Goal: Check status: Check status

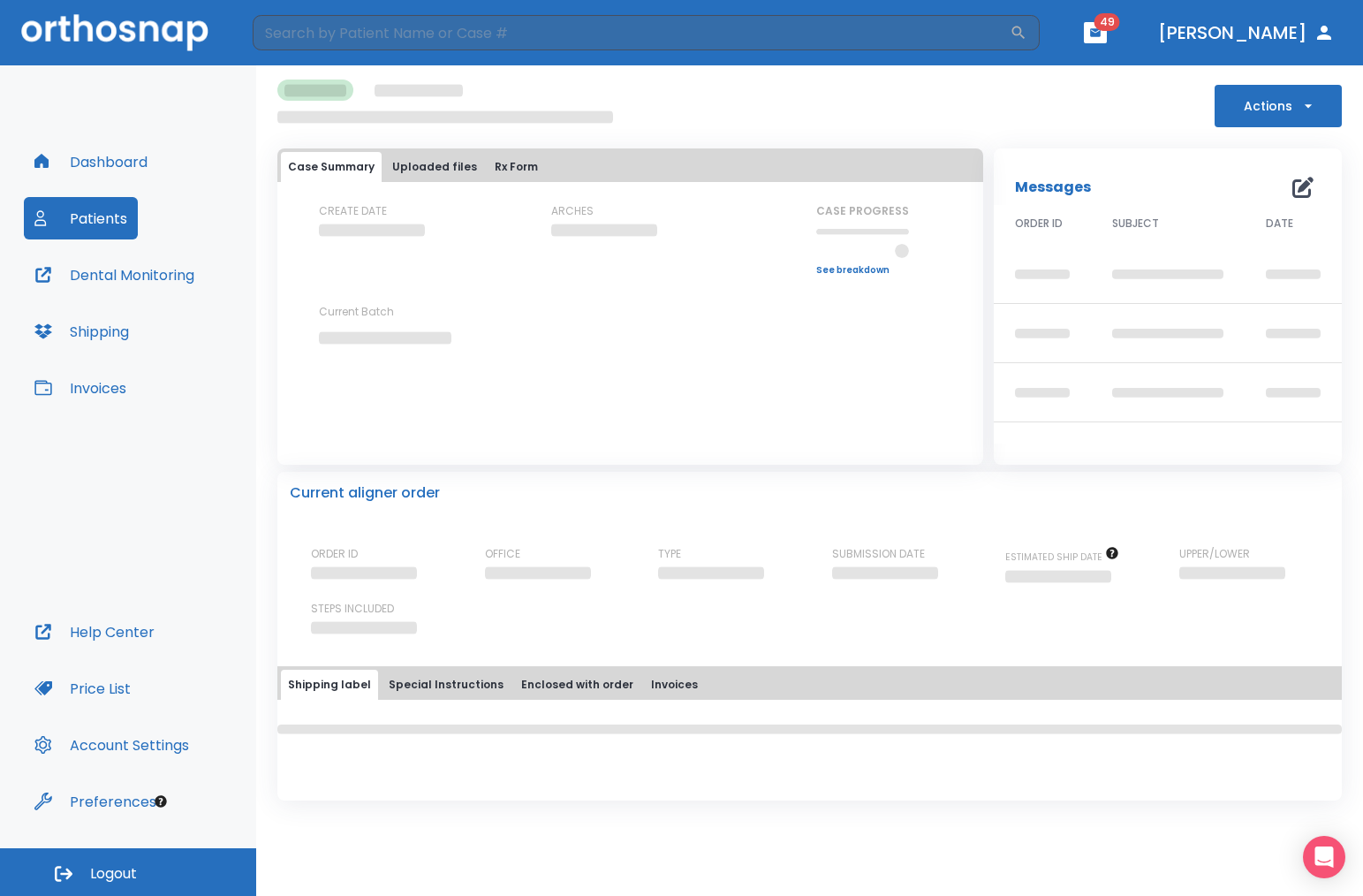
click at [144, 166] on button "Dashboard" at bounding box center [91, 161] width 134 height 43
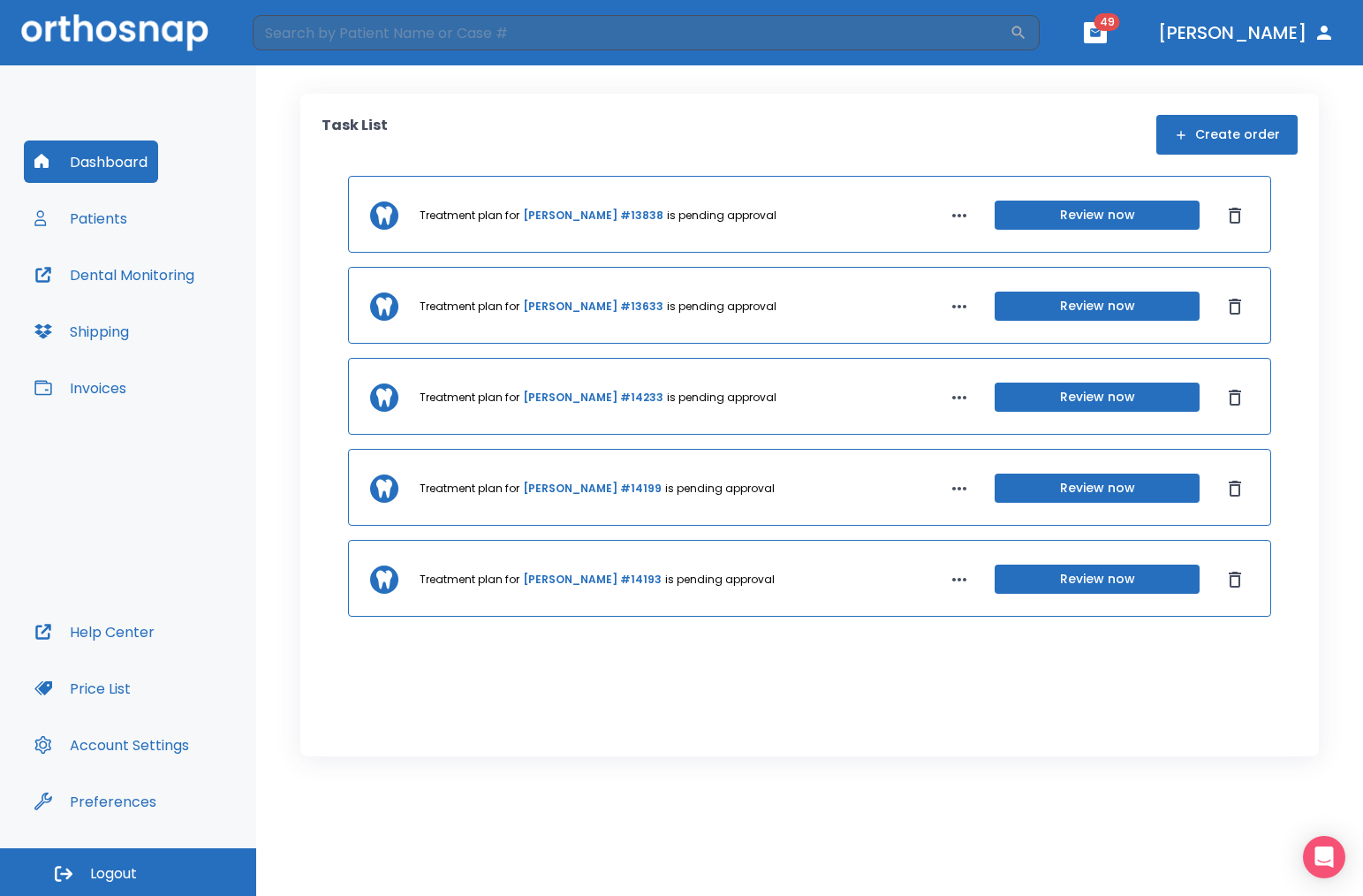
click at [102, 212] on button "Patients" at bounding box center [81, 218] width 114 height 43
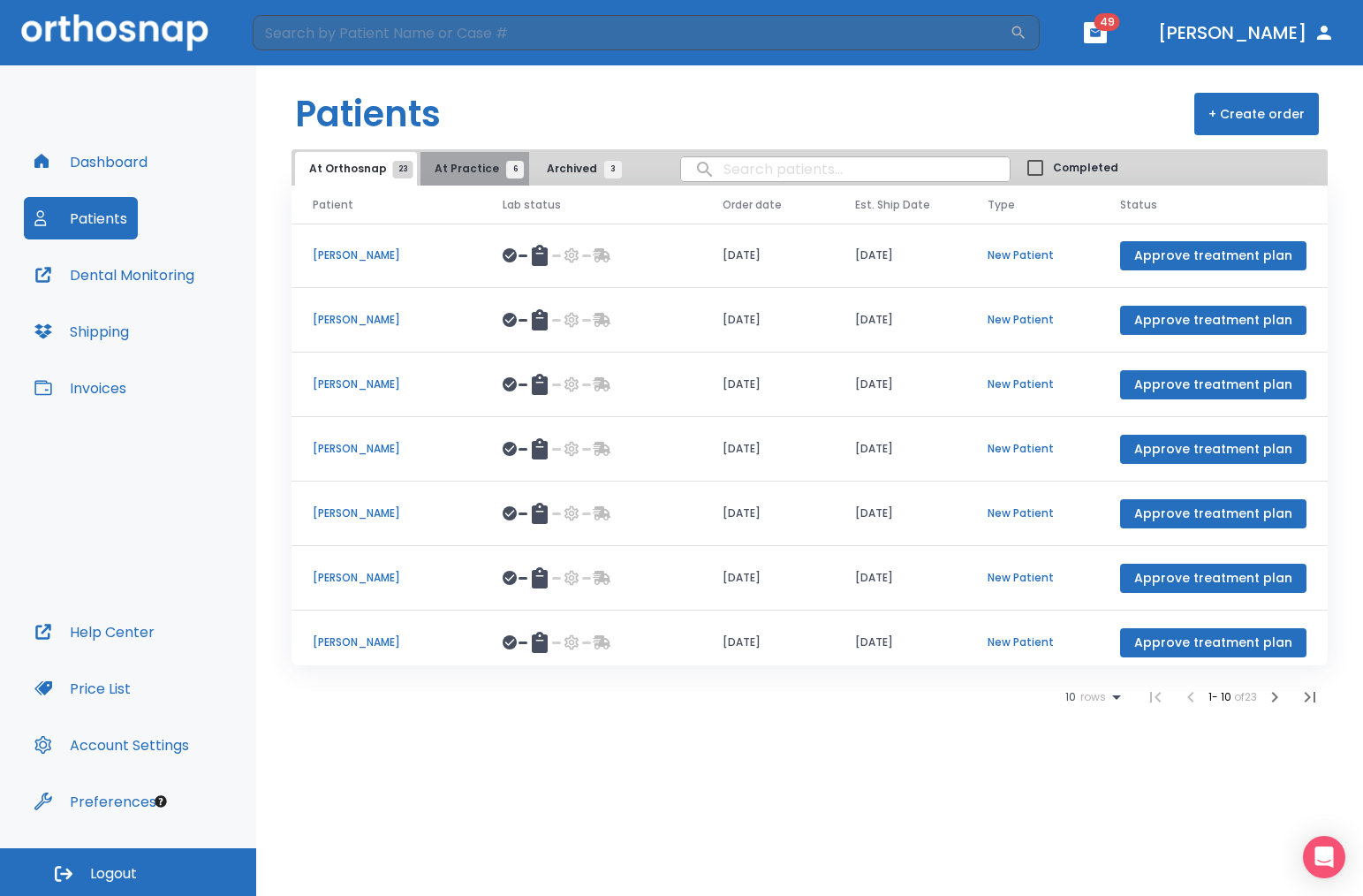
click at [470, 179] on button "At Practice 6" at bounding box center [475, 168] width 108 height 34
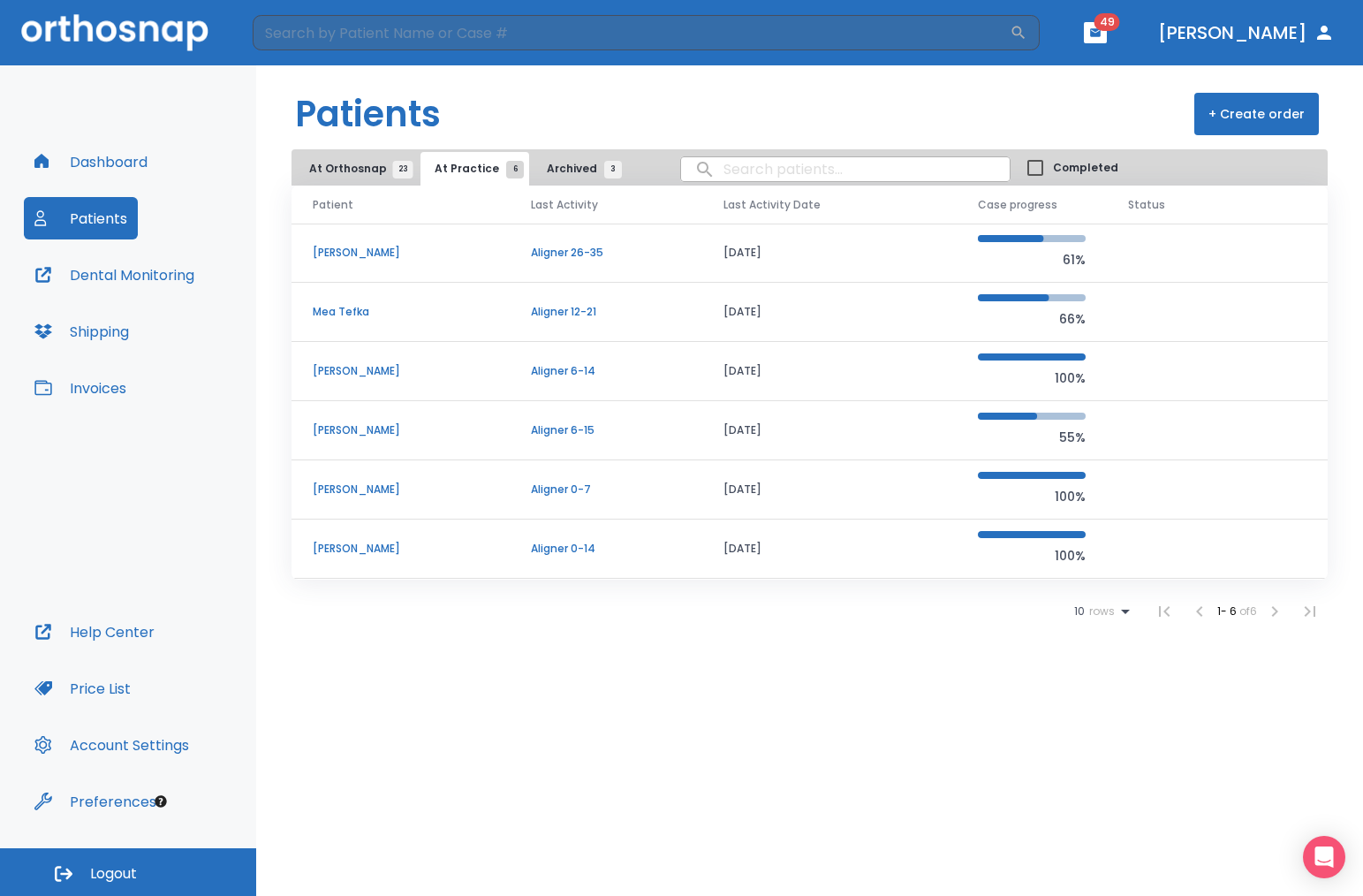
click at [761, 166] on input "search" at bounding box center [845, 169] width 329 height 35
type input "hope"
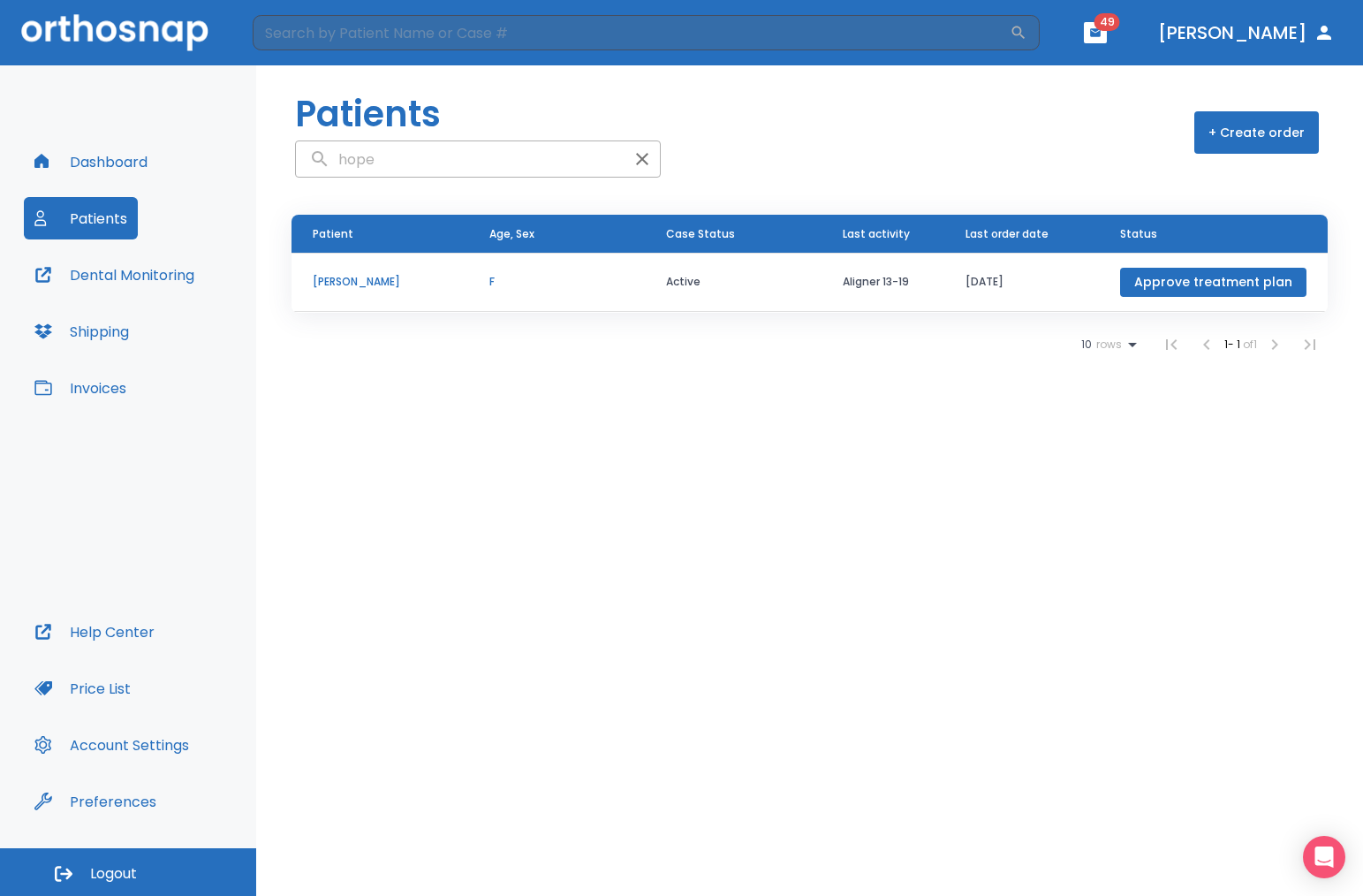
click at [596, 276] on p "F" at bounding box center [556, 281] width 134 height 15
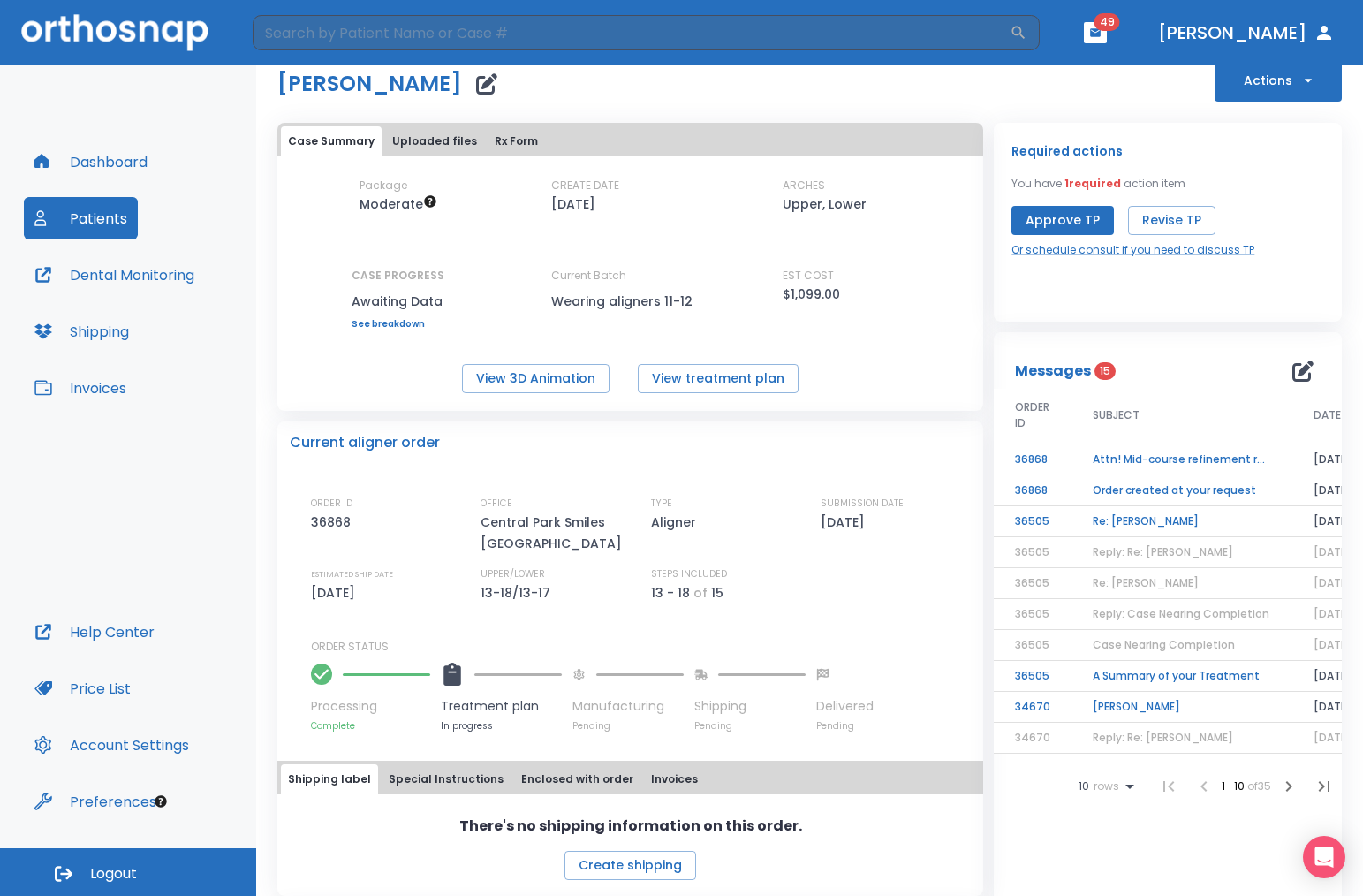
scroll to position [37, 0]
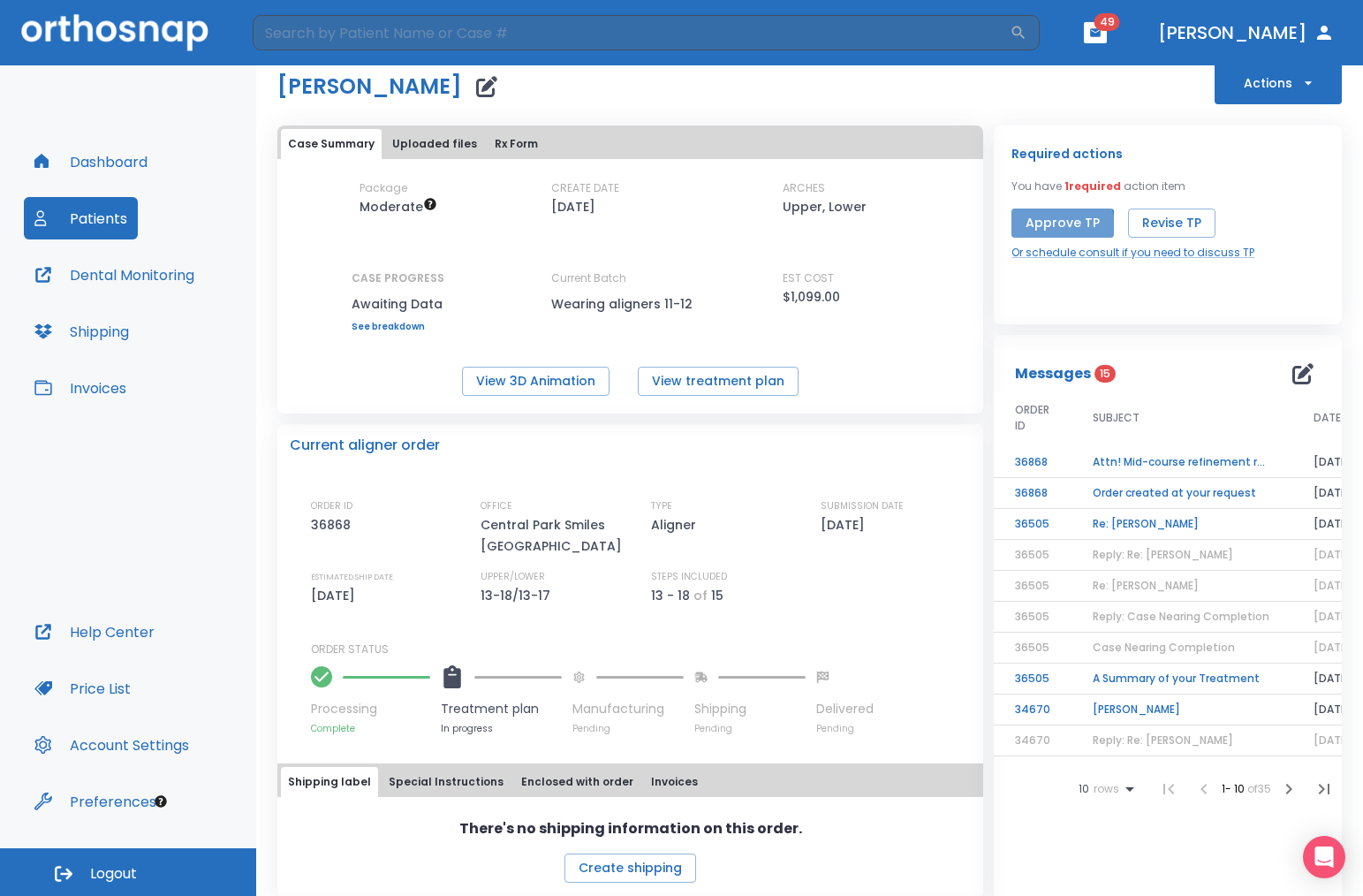
click at [1054, 226] on button "Approve TP" at bounding box center [1062, 223] width 102 height 29
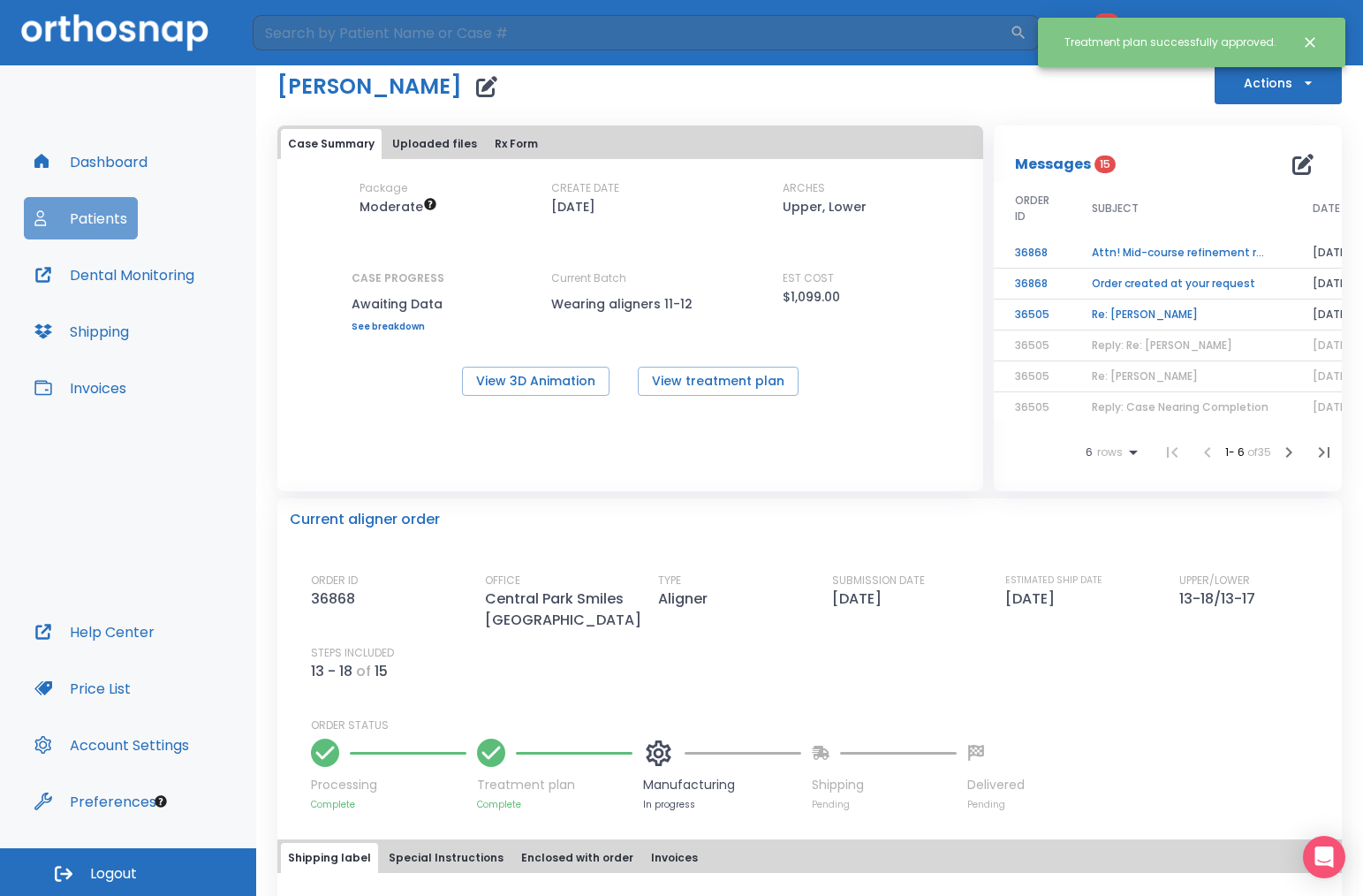
click at [102, 216] on button "Patients" at bounding box center [81, 218] width 114 height 43
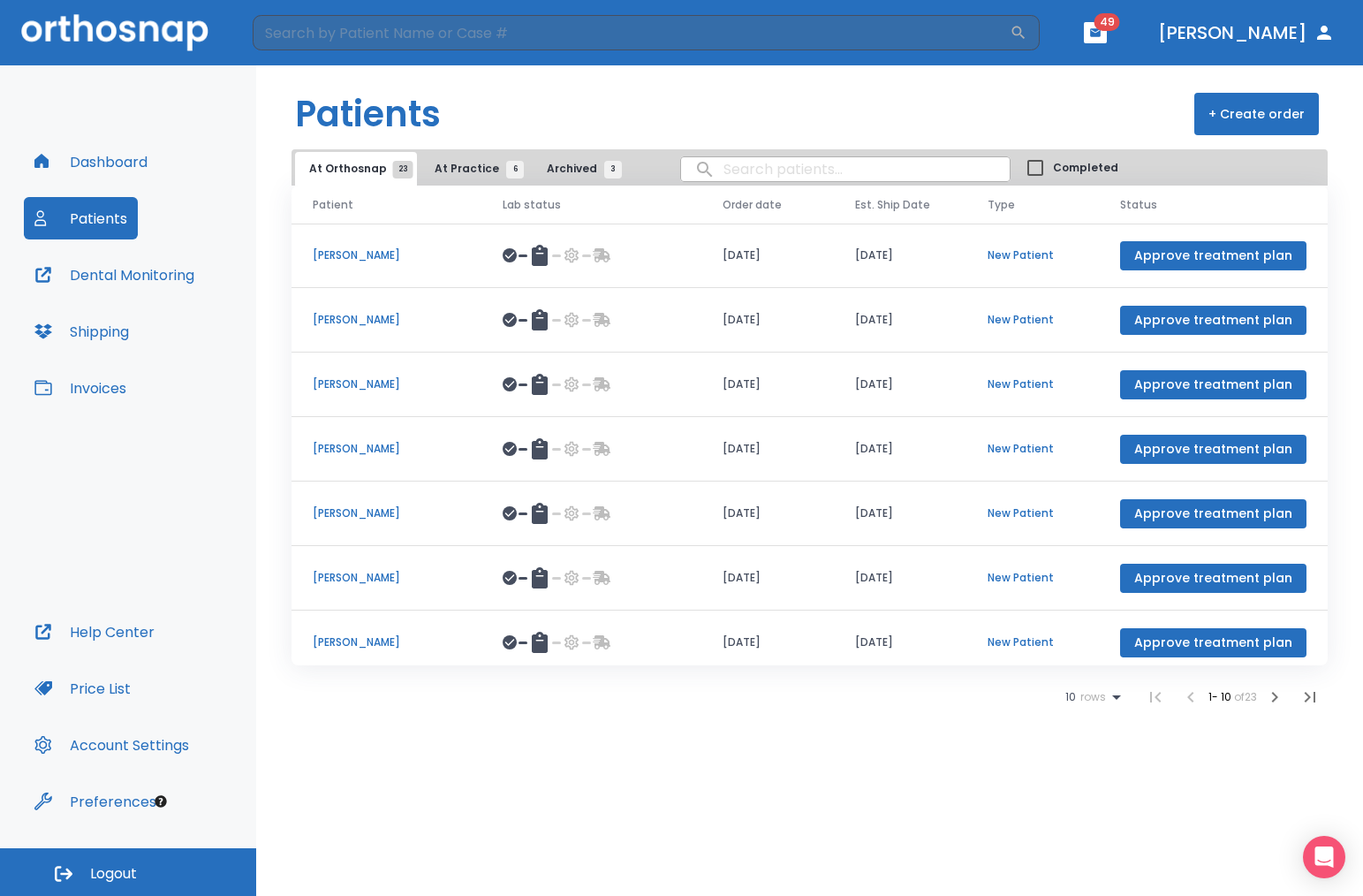
click at [484, 169] on span "At Practice 6" at bounding box center [475, 168] width 80 height 15
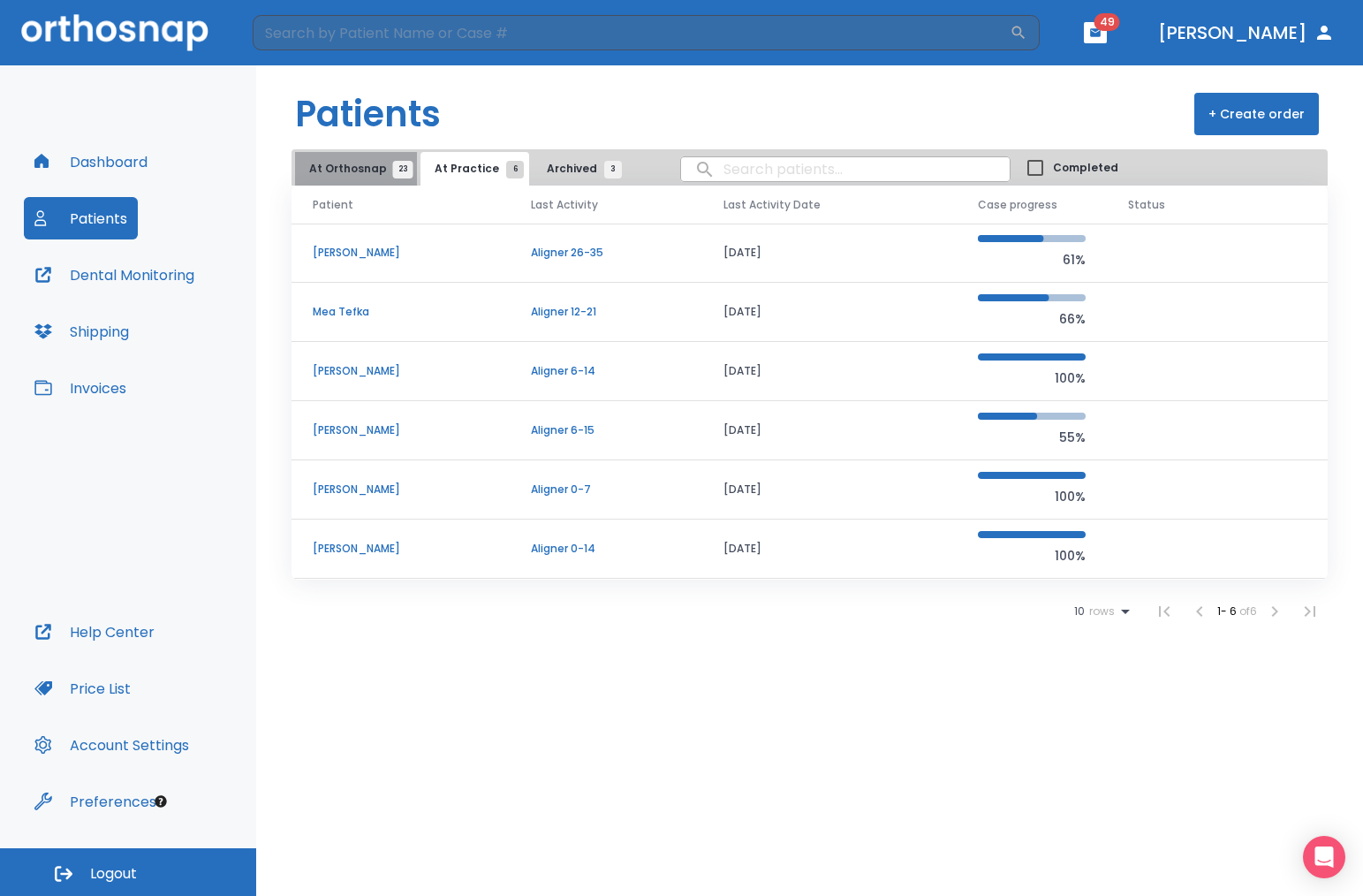
click at [368, 178] on button "At Orthosnap 23" at bounding box center [356, 168] width 122 height 34
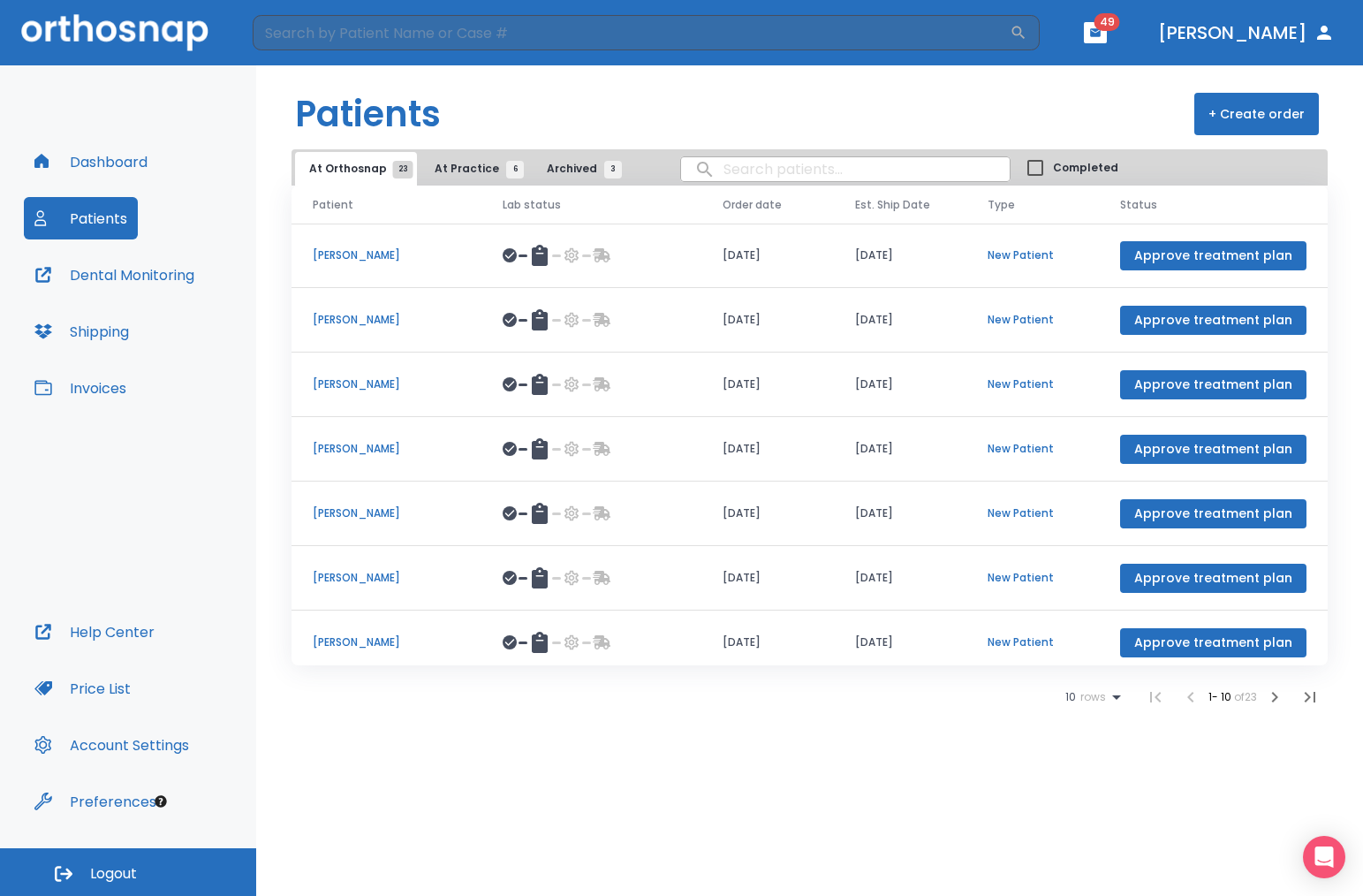
click at [766, 164] on input "search" at bounding box center [845, 169] width 329 height 35
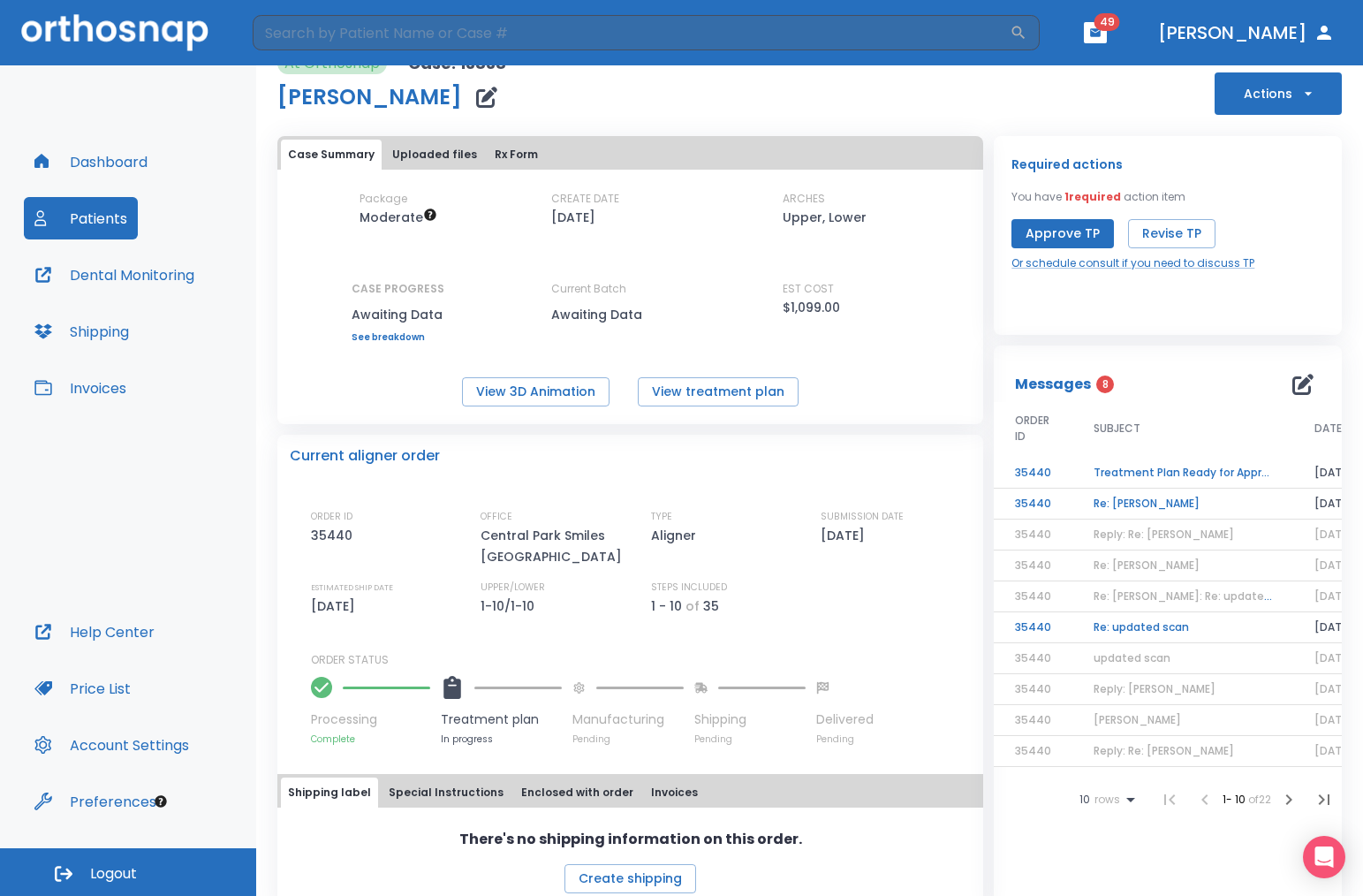
scroll to position [29, 0]
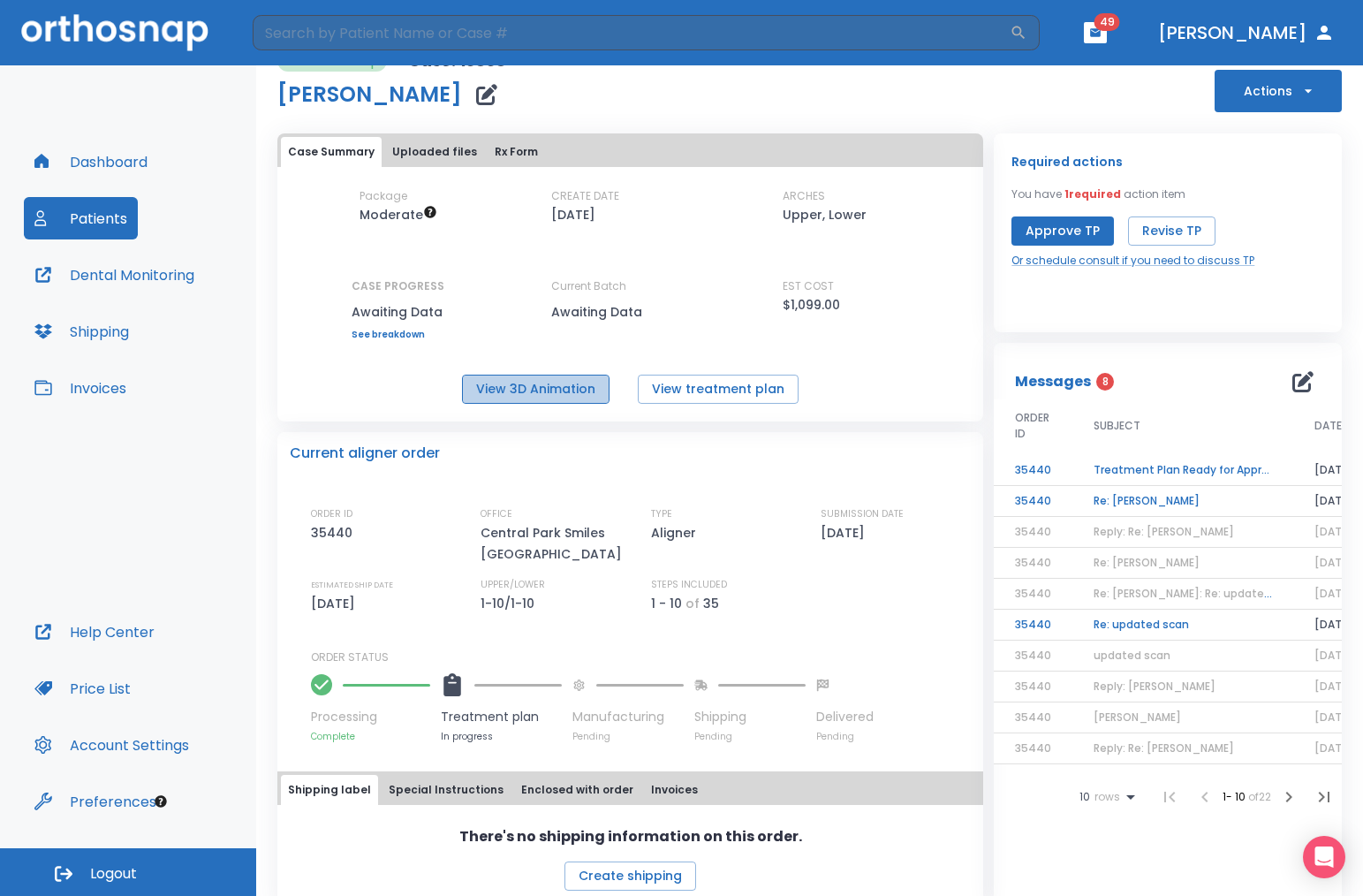
click at [568, 395] on button "View 3D Animation" at bounding box center [536, 389] width 148 height 29
click at [1192, 464] on td "Treatment Plan Ready for Approval!" at bounding box center [1182, 471] width 220 height 31
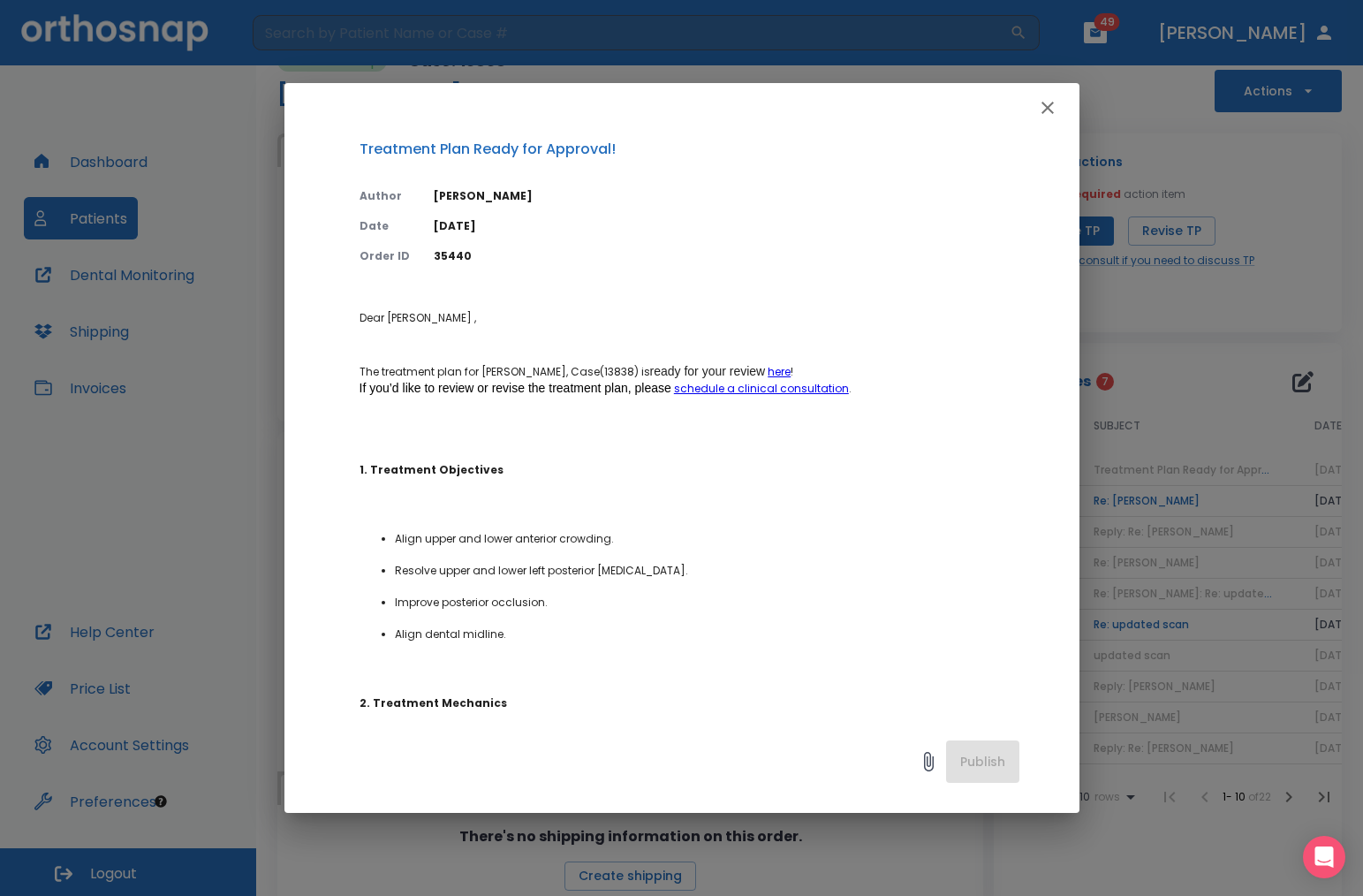
scroll to position [13, 0]
click at [774, 369] on link "here" at bounding box center [779, 371] width 23 height 15
click at [1042, 101] on icon "button" at bounding box center [1048, 108] width 21 height 21
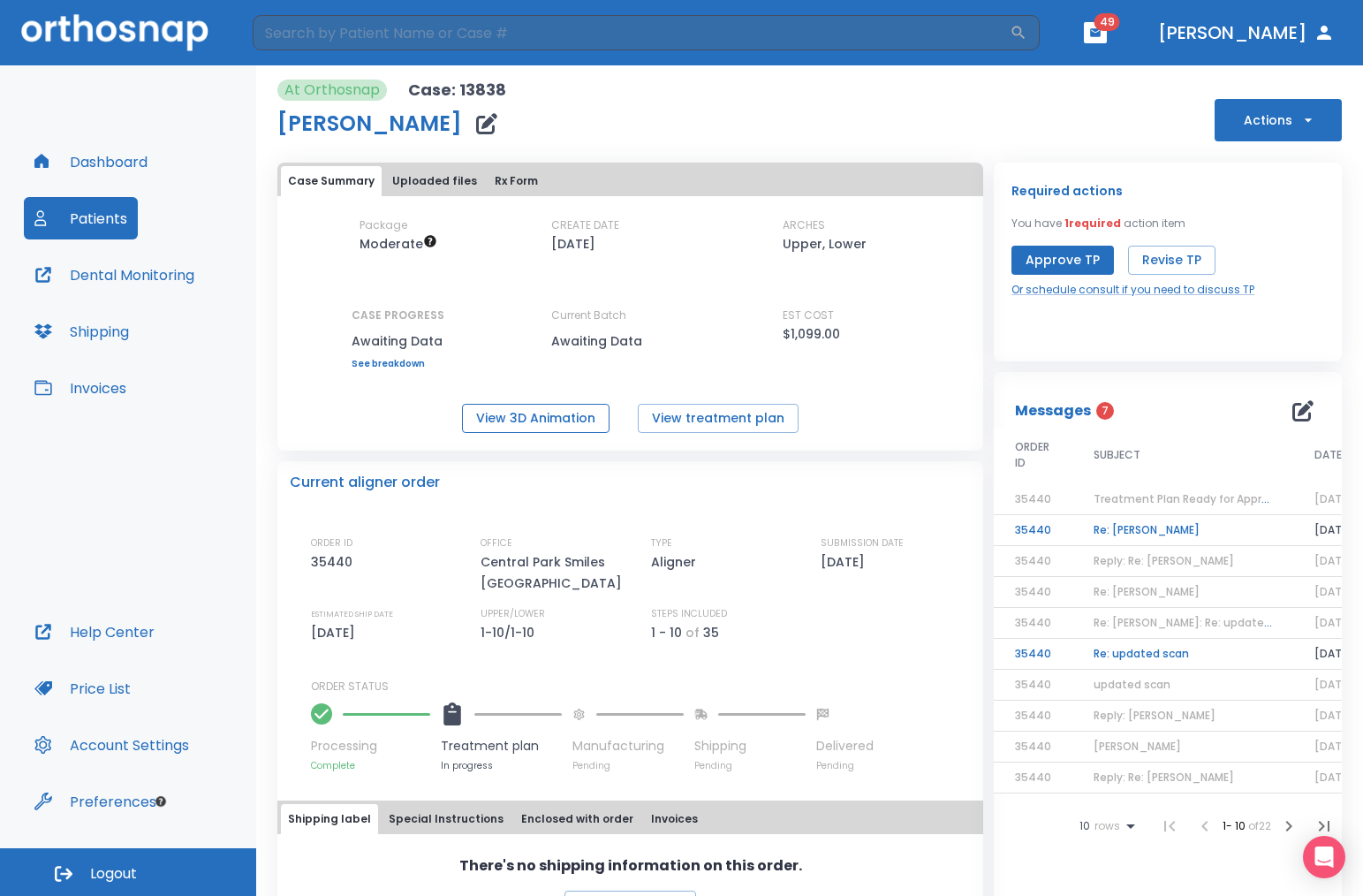
click at [535, 424] on button "View 3D Animation" at bounding box center [536, 419] width 148 height 29
